Goal: Check status

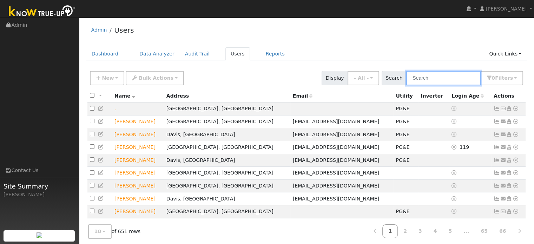
click at [436, 76] on input "text" at bounding box center [443, 78] width 74 height 14
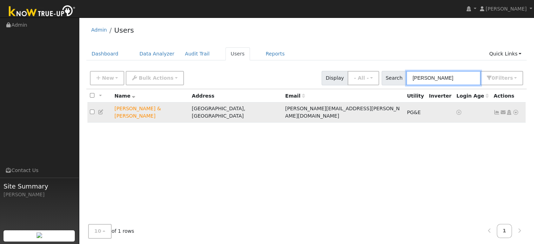
type input "bret"
click at [516, 110] on icon at bounding box center [516, 112] width 6 height 5
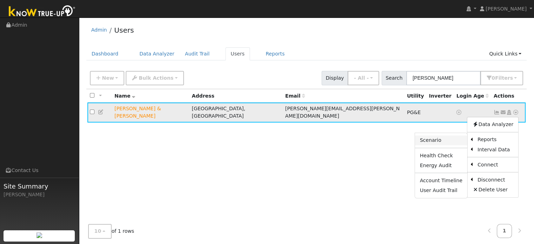
click at [452, 139] on link "Scenario" at bounding box center [441, 141] width 52 height 10
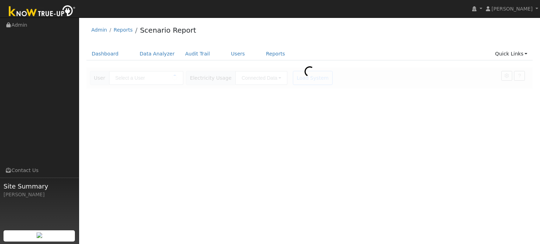
type input "[PERSON_NAME] & [PERSON_NAME]"
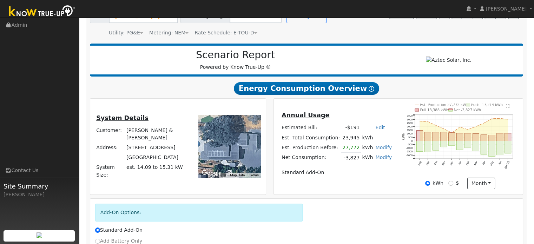
scroll to position [70, 0]
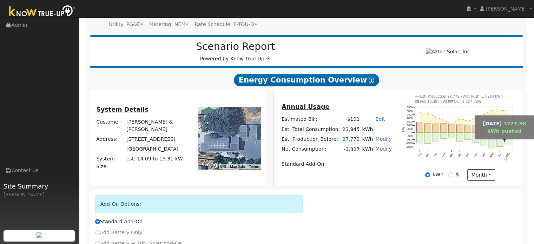
click at [507, 144] on rect "onclick=""" at bounding box center [508, 138] width 6 height 12
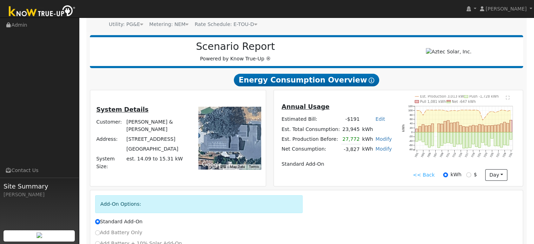
click at [431, 178] on link "<< Back" at bounding box center [424, 174] width 22 height 7
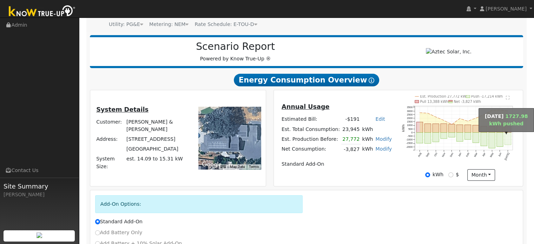
click at [508, 136] on rect "onclick=""" at bounding box center [508, 138] width 6 height 12
